Goal: Information Seeking & Learning: Learn about a topic

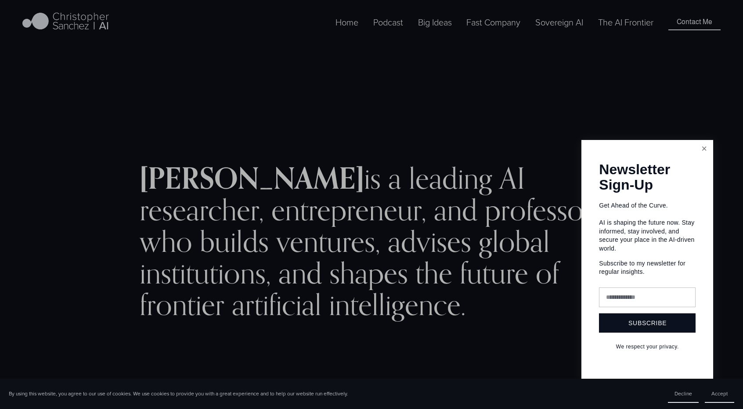
click at [699, 150] on link "Close" at bounding box center [703, 148] width 15 height 15
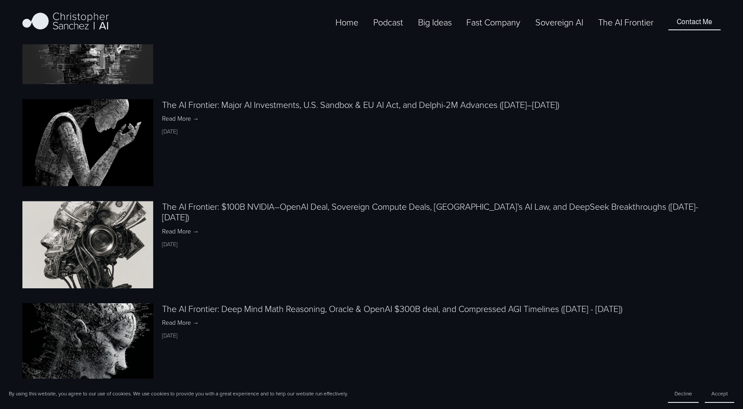
scroll to position [1054, 0]
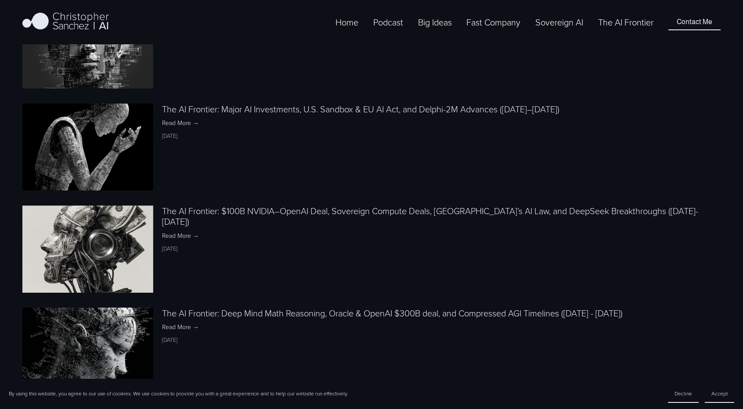
click at [634, 29] on link "The AI Frontier" at bounding box center [625, 22] width 55 height 14
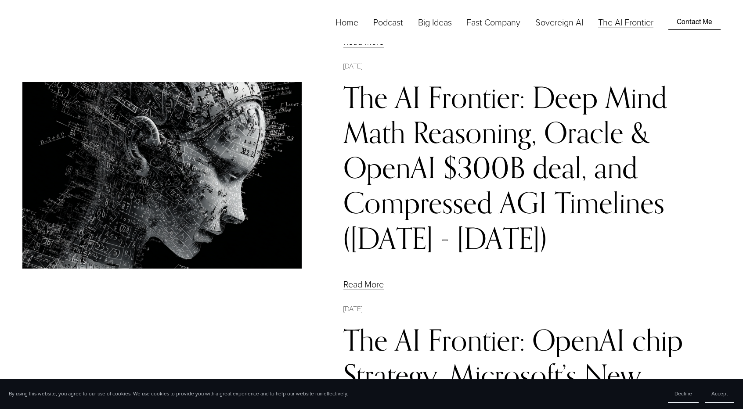
scroll to position [790, 0]
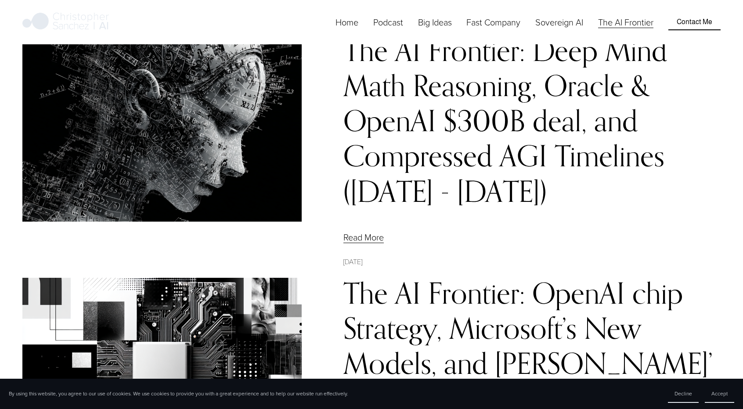
click at [567, 29] on link "Sovereign AI" at bounding box center [559, 22] width 48 height 14
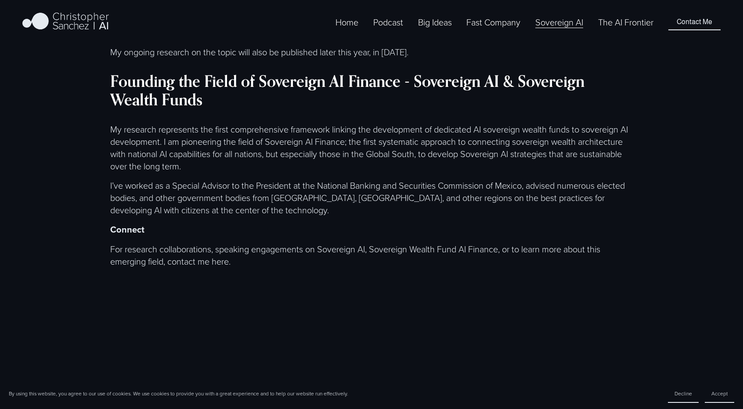
scroll to position [2502, 0]
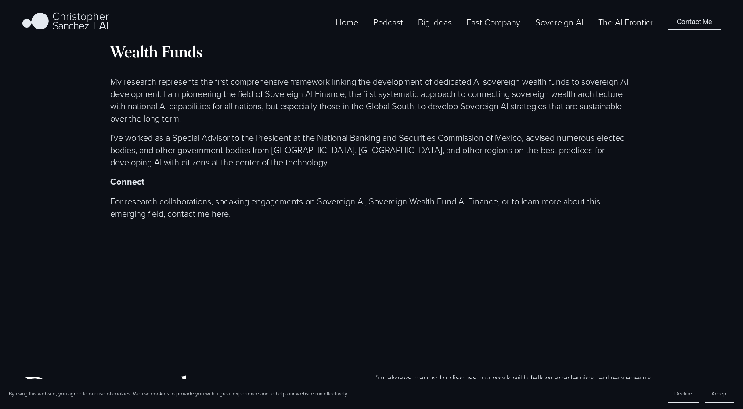
click at [644, 29] on link "The AI Frontier" at bounding box center [625, 22] width 55 height 14
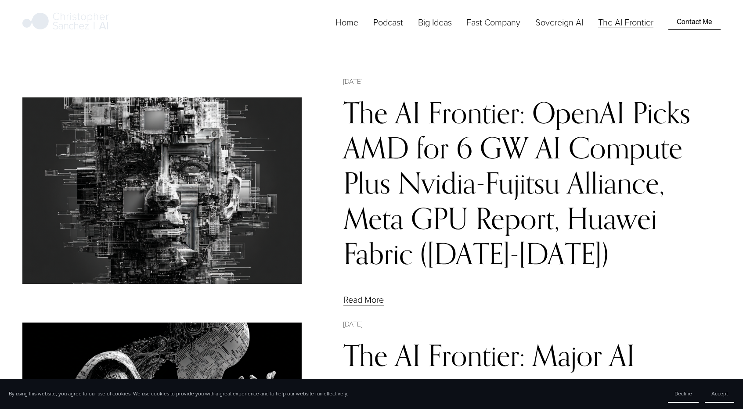
click at [0, 0] on span "Fast Company [GEOGRAPHIC_DATA] - Español" at bounding box center [0, 0] width 0 height 0
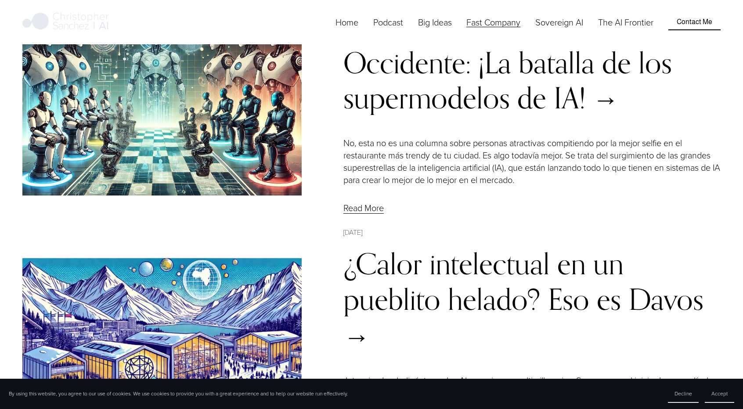
scroll to position [4258, 0]
